Goal: Task Accomplishment & Management: Manage account settings

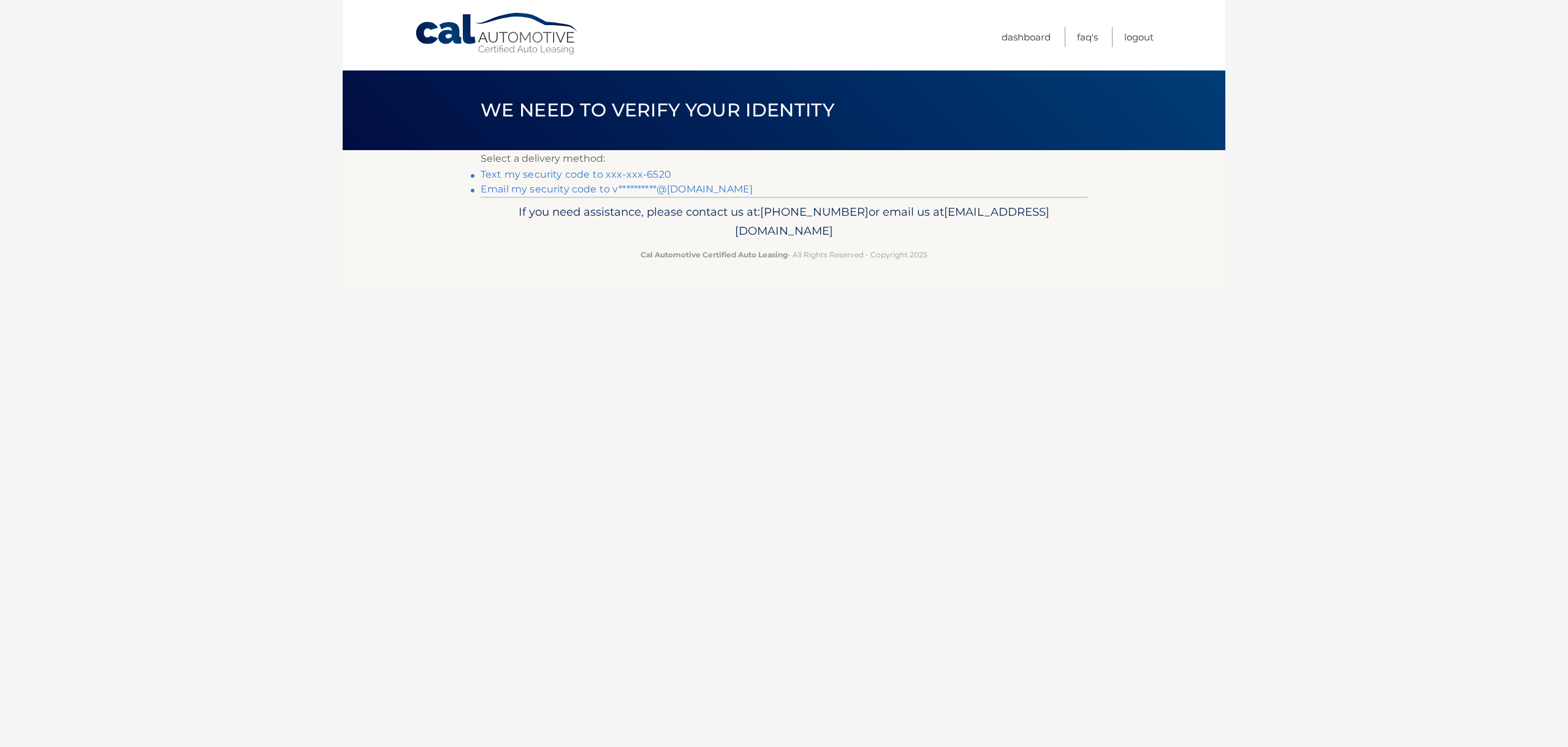
click at [598, 177] on link "Text my security code to xxx-xxx-6520" at bounding box center [576, 174] width 190 height 11
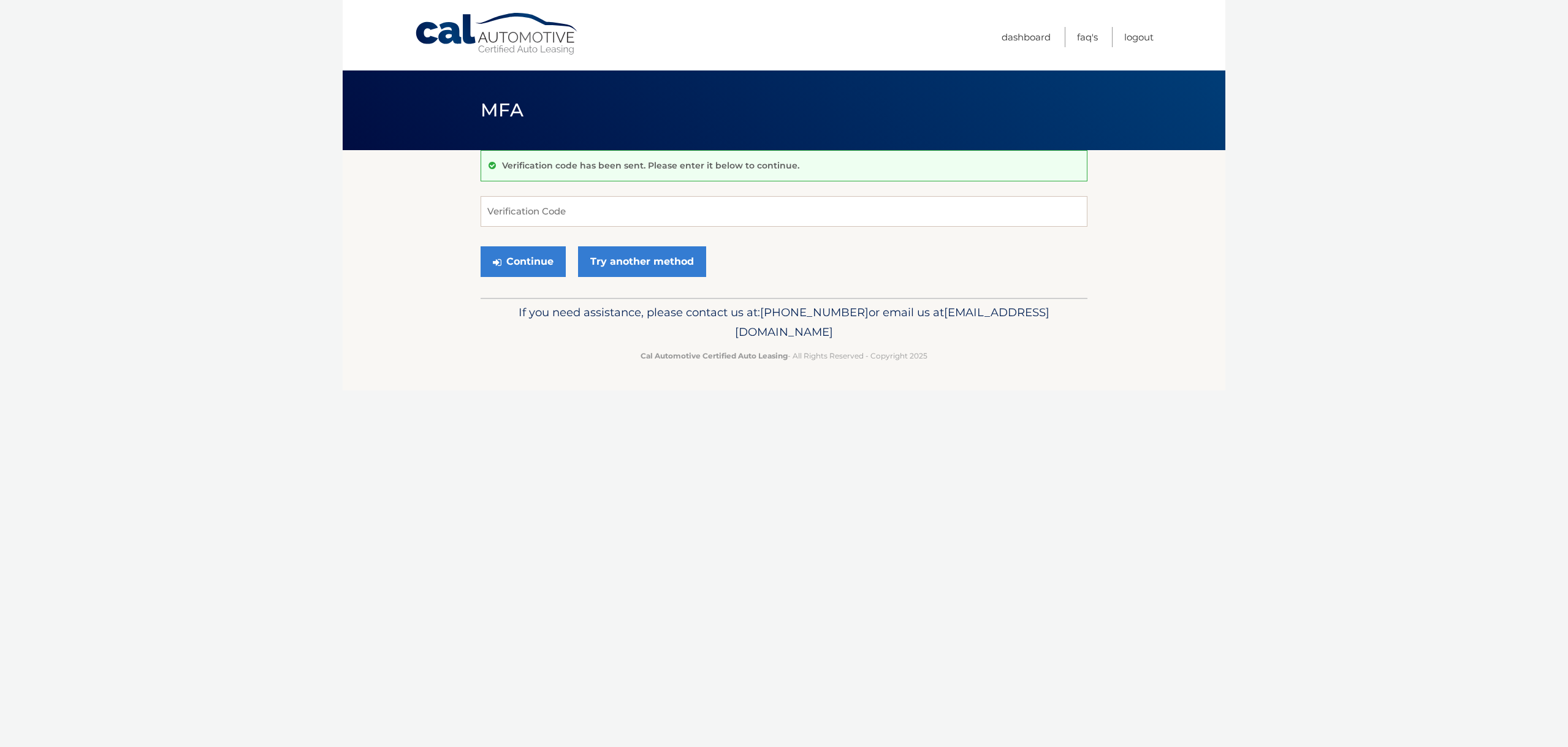
click at [1473, 373] on body "Cal Automotive Menu Dashboard FAQ's Logout MFA" at bounding box center [784, 374] width 1568 height 747
click at [629, 209] on input "Verification Code" at bounding box center [784, 211] width 607 height 30
type input "338001"
click at [536, 256] on button "Continue" at bounding box center [523, 261] width 85 height 30
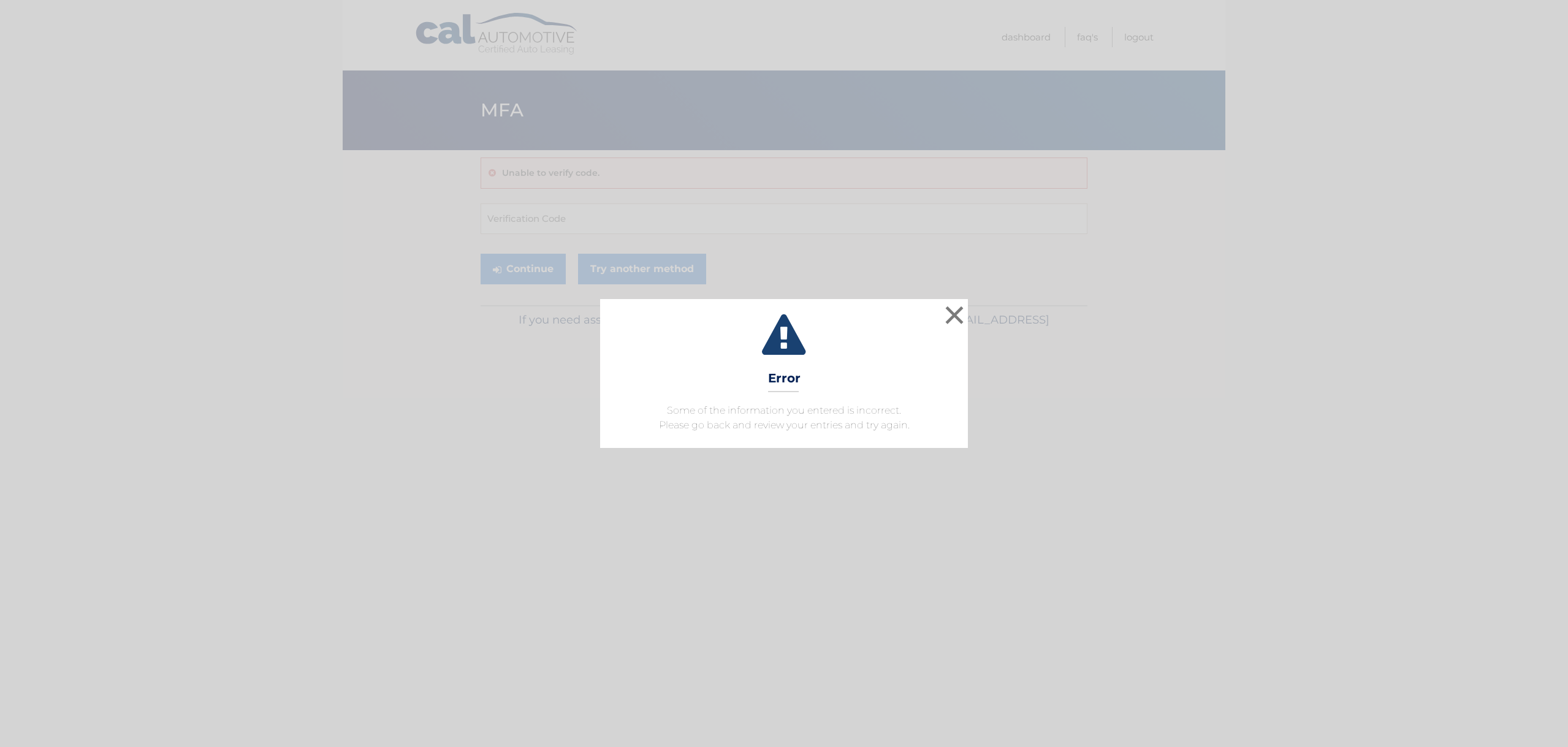
click at [957, 305] on button "×" at bounding box center [955, 315] width 25 height 25
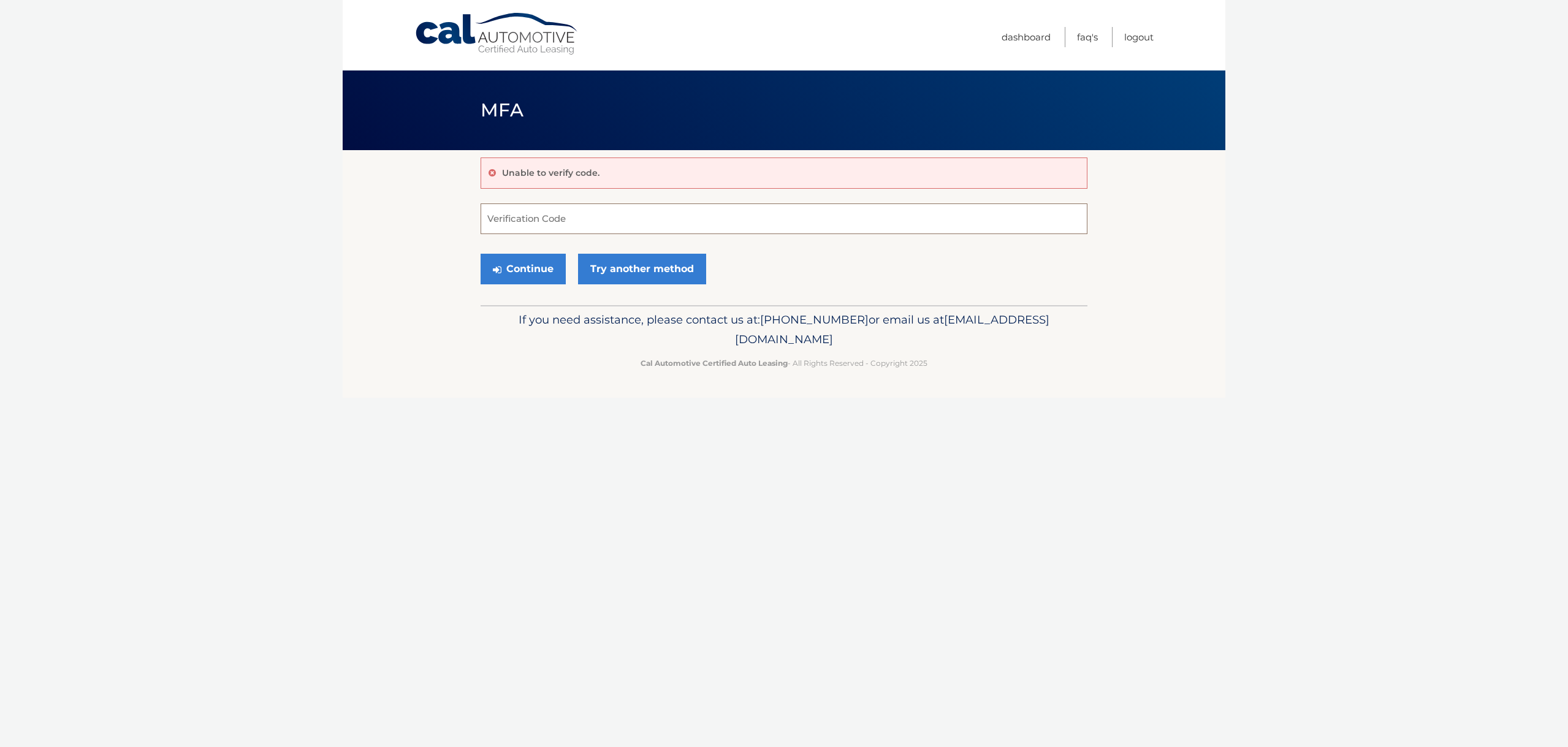
click at [563, 217] on input "Verification Code" at bounding box center [784, 218] width 607 height 30
type input "348001"
click at [530, 269] on button "Continue" at bounding box center [523, 268] width 85 height 30
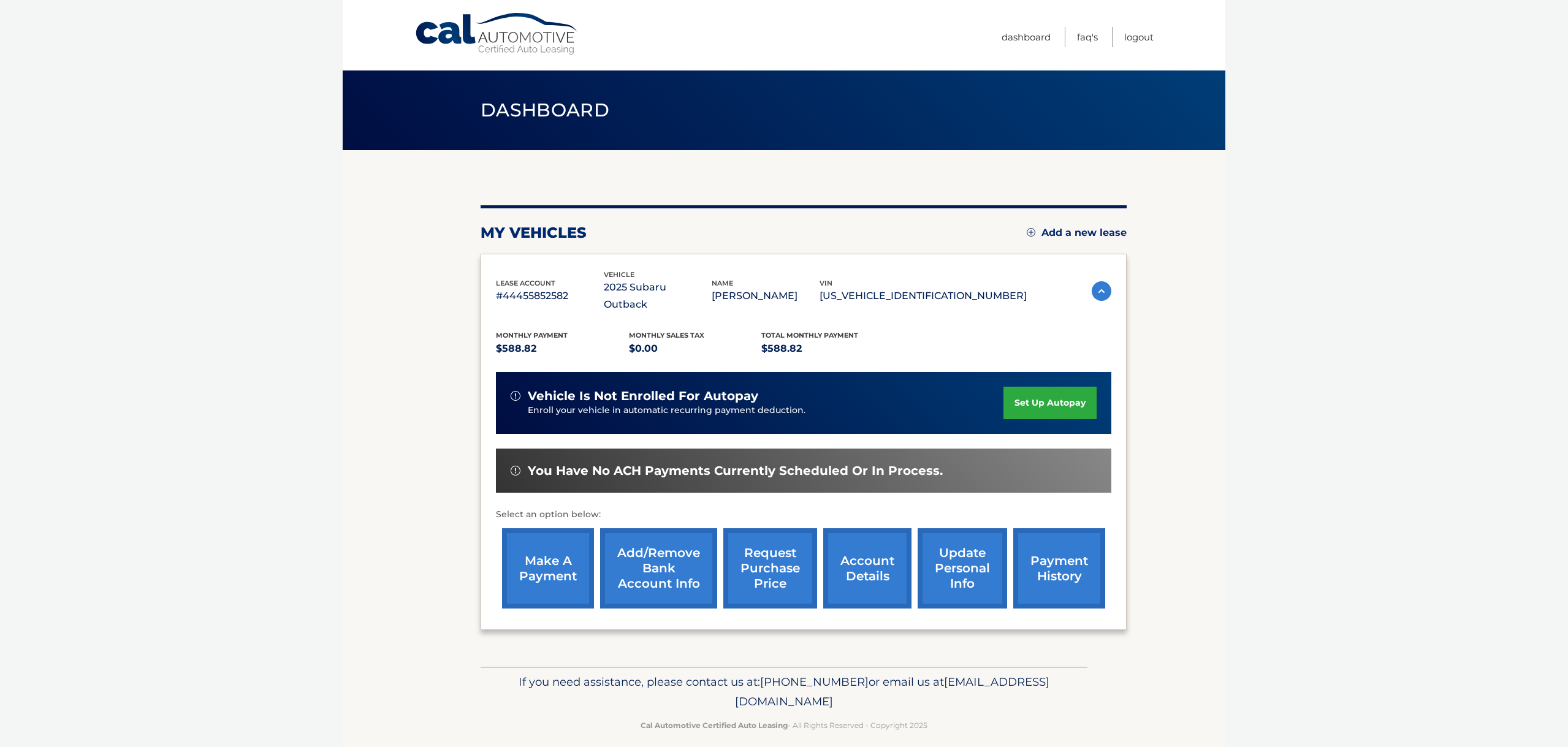
click at [552, 552] on link "make a payment" at bounding box center [548, 568] width 92 height 80
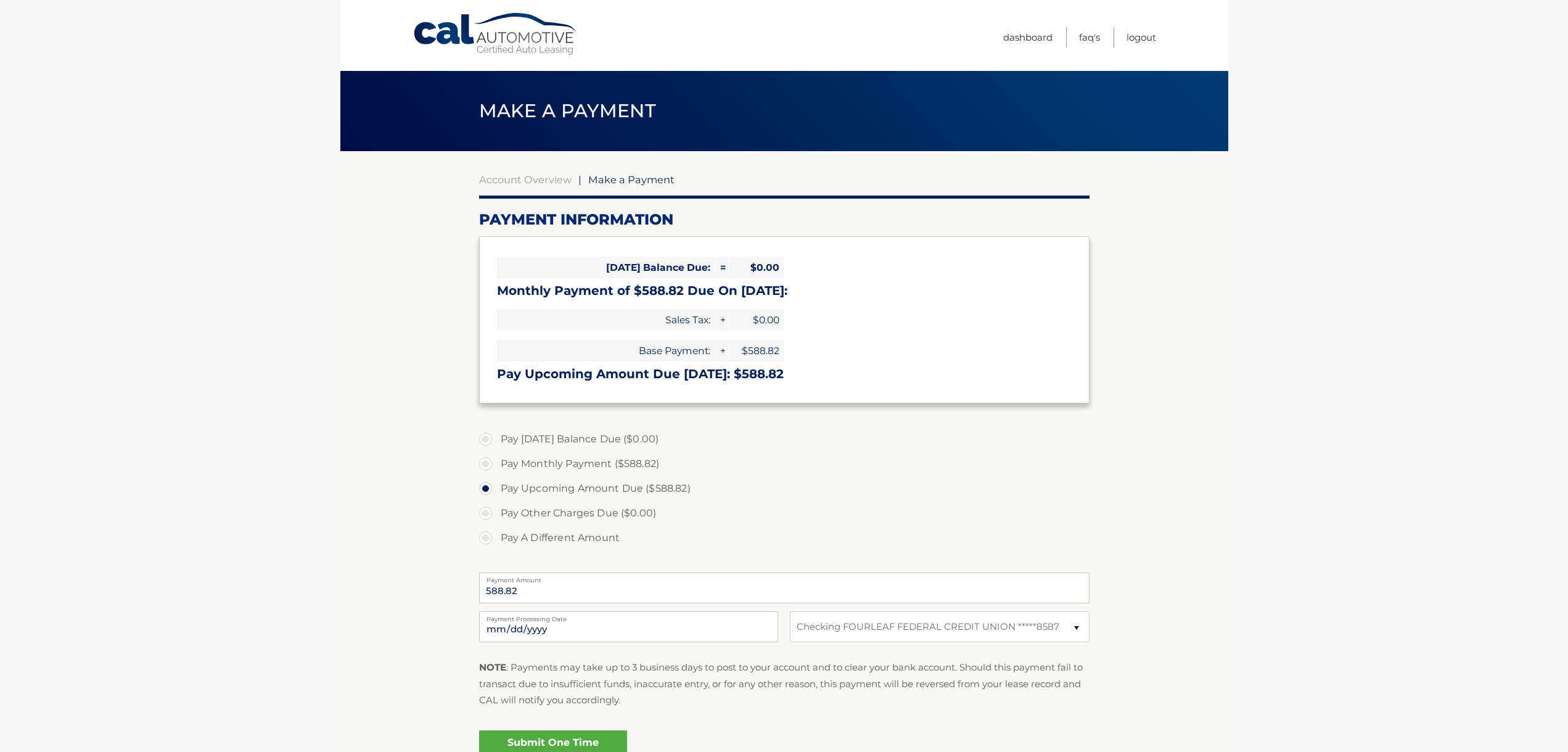
select select "MTRkNGVmZmYtOWZkNC00MmJhLWE2M2EtMWI5MTMyZTg4NmE2"
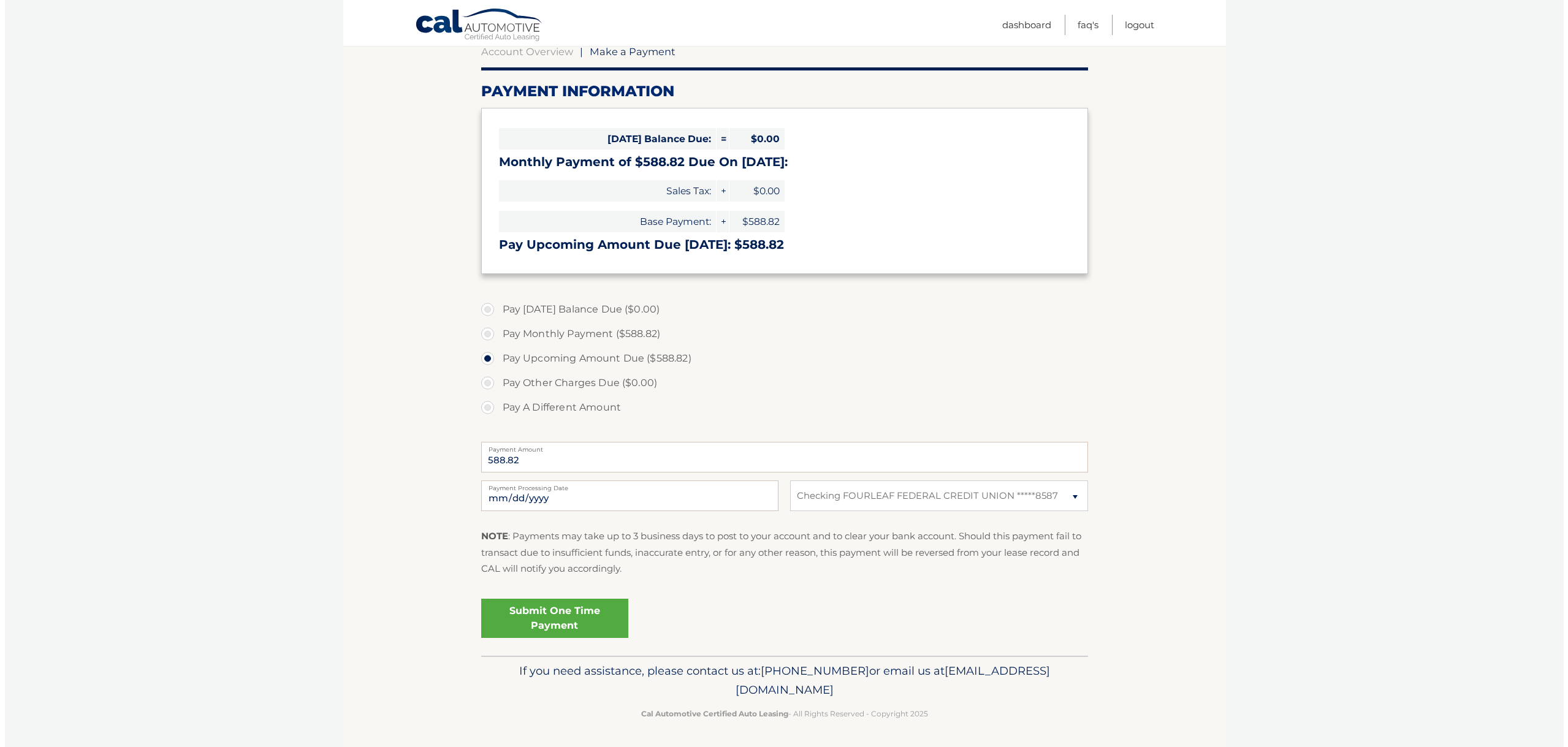
scroll to position [126, 0]
click at [567, 611] on link "Submit One Time Payment" at bounding box center [550, 620] width 147 height 39
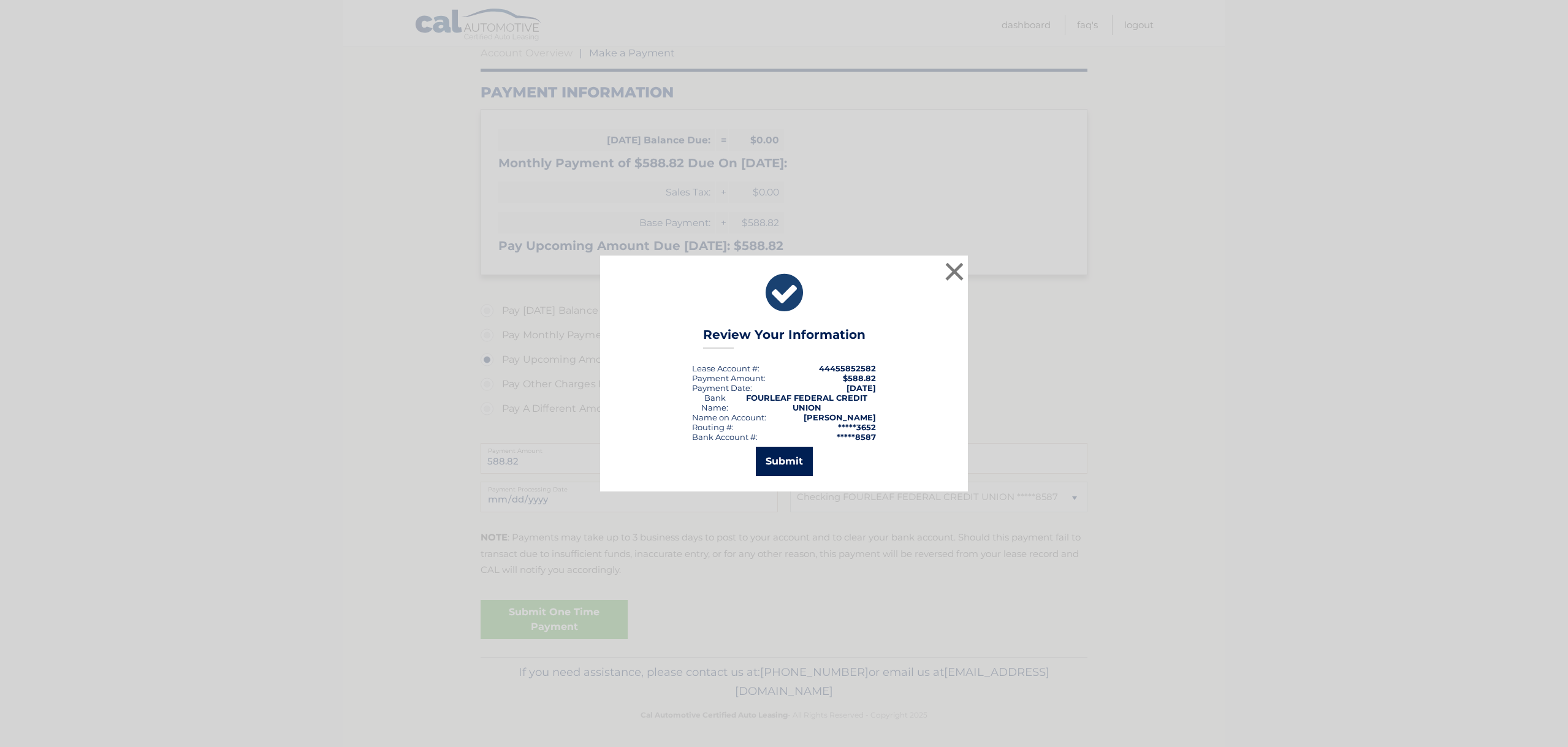
click at [782, 461] on button "Submit" at bounding box center [785, 462] width 57 height 29
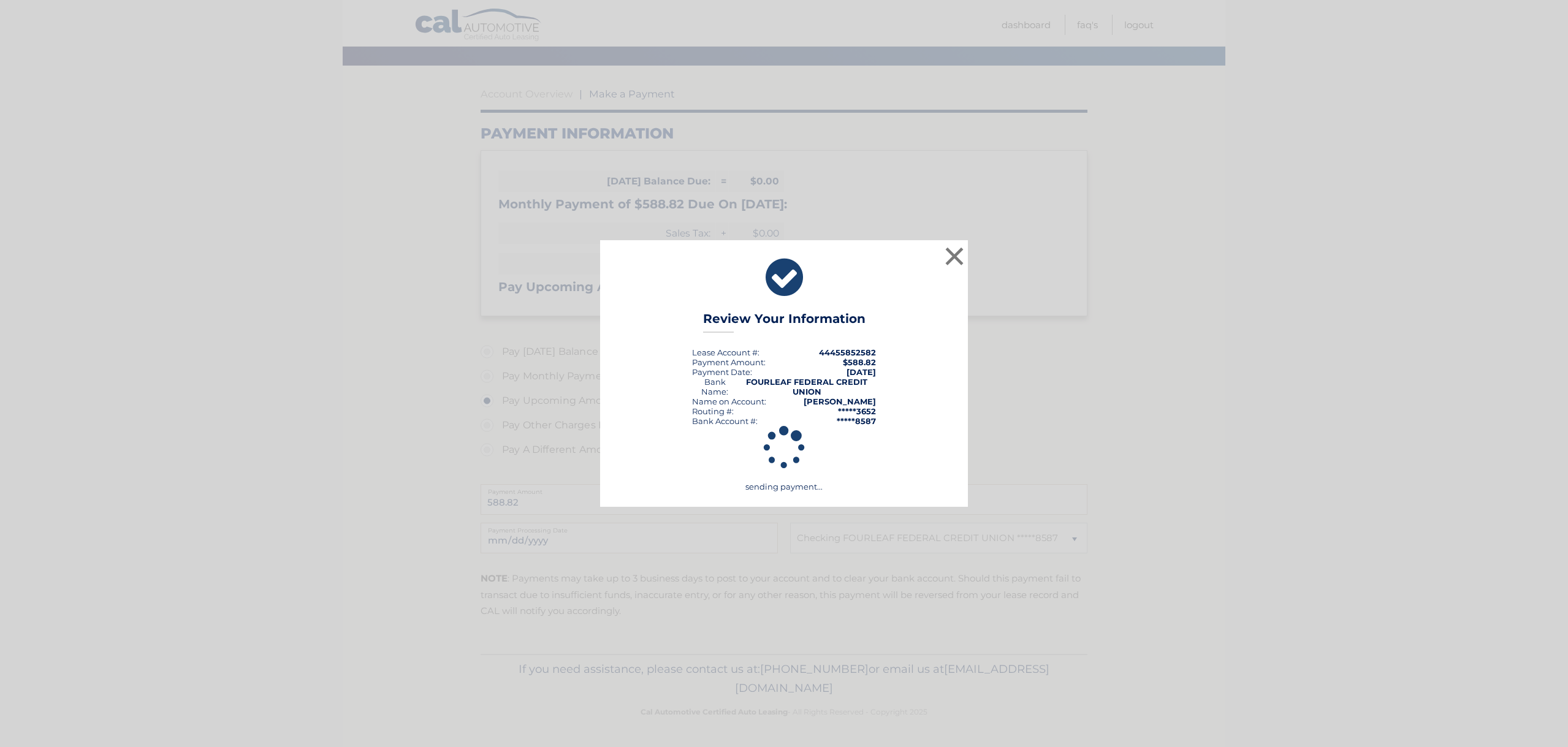
scroll to position [82, 0]
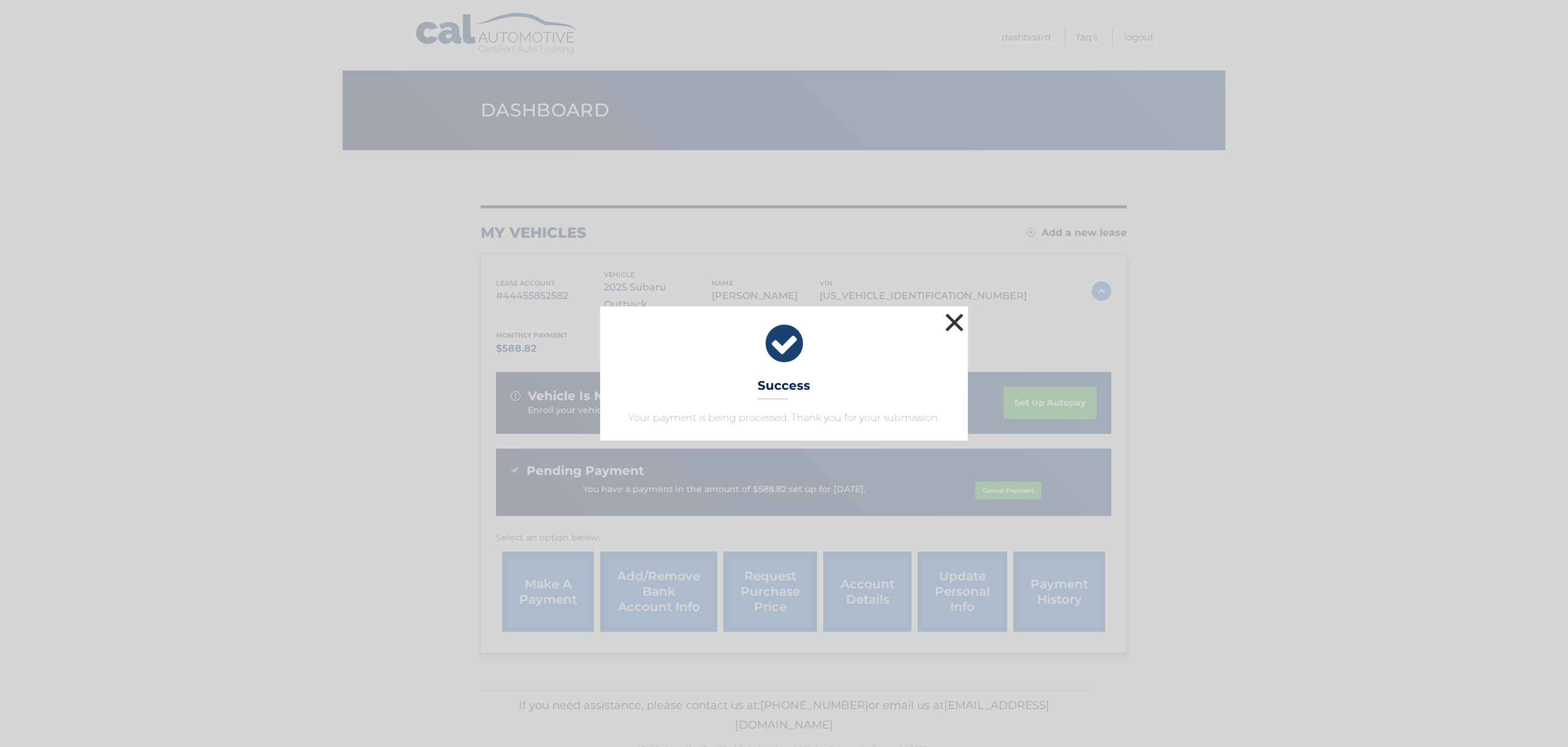
click at [956, 324] on button "×" at bounding box center [955, 322] width 25 height 25
